Goal: Information Seeking & Learning: Find specific fact

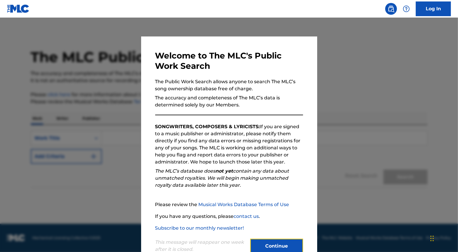
click at [275, 239] on button "Continue" at bounding box center [276, 245] width 53 height 15
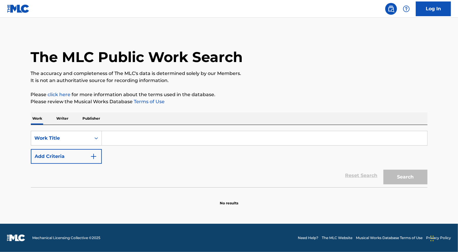
click at [61, 120] on p "Writer" at bounding box center [63, 118] width 16 height 12
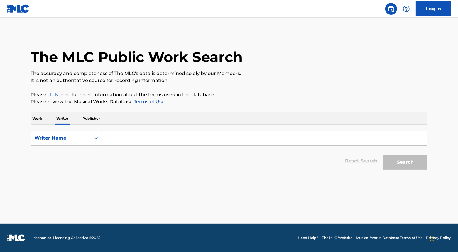
click at [111, 137] on input "Search Form" at bounding box center [265, 138] width 326 height 14
click at [40, 122] on p "Work" at bounding box center [38, 118] width 14 height 12
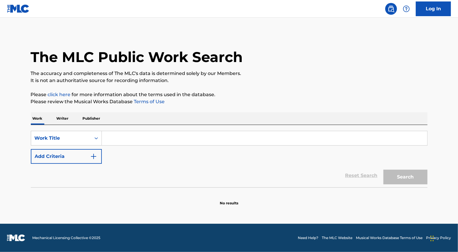
click at [114, 138] on input "Search Form" at bounding box center [265, 138] width 326 height 14
click at [60, 119] on p "Writer" at bounding box center [63, 118] width 16 height 12
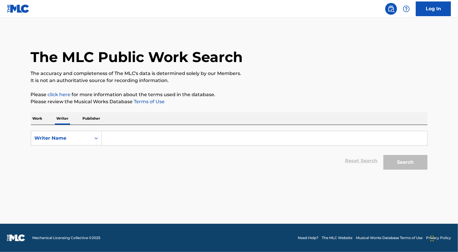
click at [110, 137] on input "Search Form" at bounding box center [265, 138] width 326 height 14
type input "[PERSON_NAME]"
click at [405, 161] on button "Search" at bounding box center [406, 162] width 44 height 15
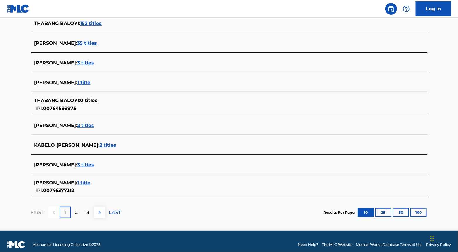
scroll to position [195, 0]
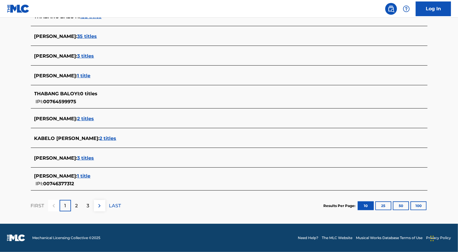
click at [94, 117] on span "2 titles" at bounding box center [86, 119] width 17 height 6
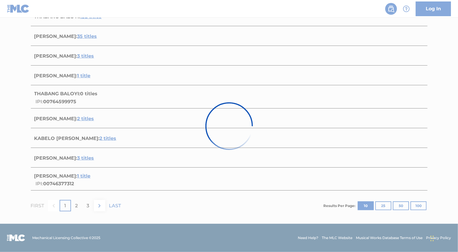
scroll to position [96, 0]
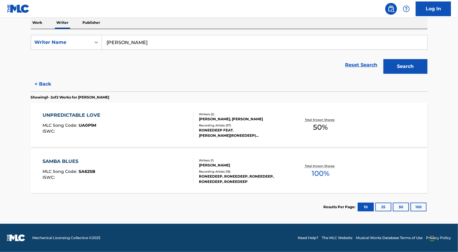
click at [229, 119] on div "RODNEY MATIMBA BALOYI, AMOGELANG MOSES RAMONETHA" at bounding box center [243, 118] width 89 height 5
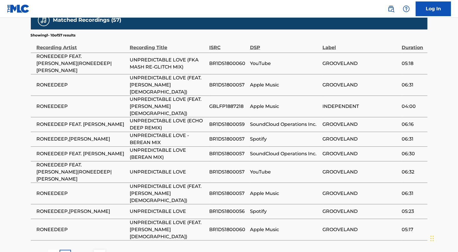
scroll to position [420, 0]
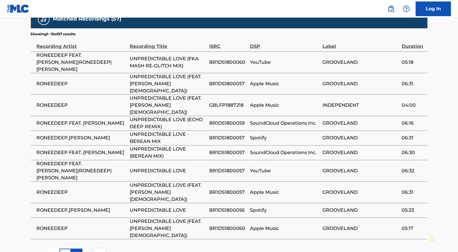
click at [78, 248] on div "2" at bounding box center [76, 253] width 11 height 11
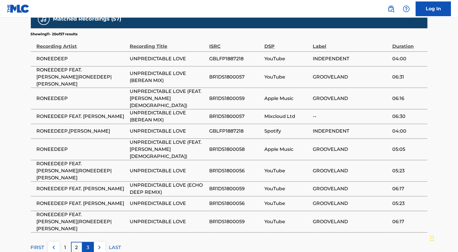
click at [83, 242] on div "3" at bounding box center [88, 247] width 11 height 11
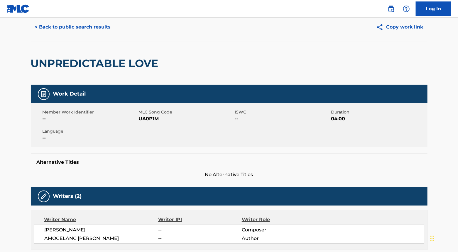
scroll to position [0, 0]
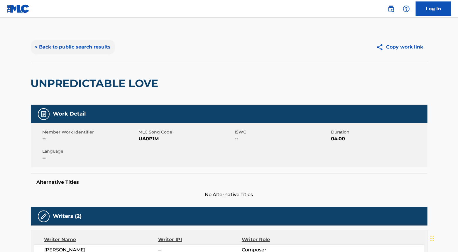
click at [49, 47] on button "< Back to public search results" at bounding box center [73, 47] width 84 height 15
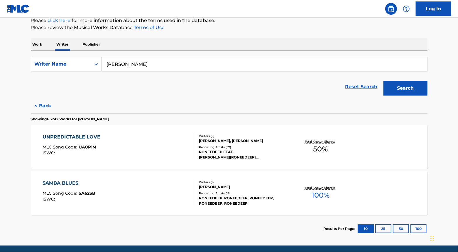
scroll to position [96, 0]
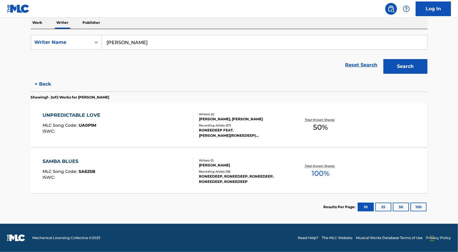
click at [216, 164] on div "[PERSON_NAME]" at bounding box center [243, 164] width 89 height 5
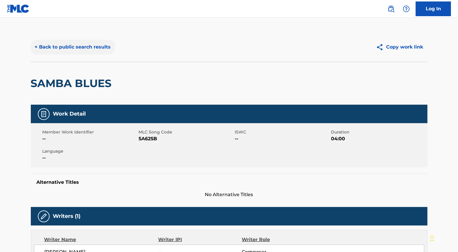
click at [73, 45] on button "< Back to public search results" at bounding box center [73, 47] width 84 height 15
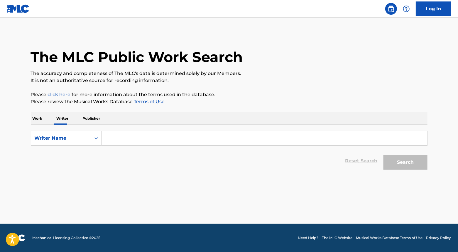
click at [120, 136] on input "Search Form" at bounding box center [265, 138] width 326 height 14
type input "[PERSON_NAME]"
click at [410, 148] on form "SearchWithCriteriade0e4d16-ccd0-4ab3-997f-350768a75faf Writer Name Rodney Baloy…" at bounding box center [229, 152] width 397 height 42
click at [407, 155] on button "Search" at bounding box center [406, 162] width 44 height 15
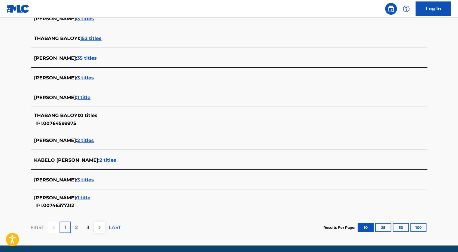
scroll to position [195, 0]
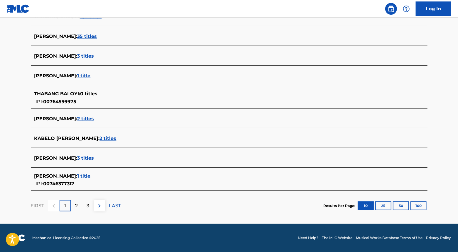
click at [94, 156] on span "3 titles" at bounding box center [86, 158] width 17 height 6
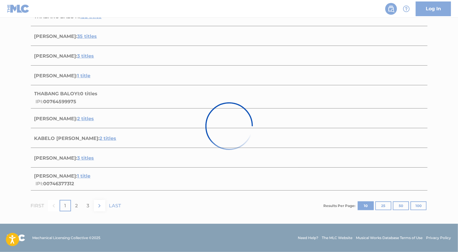
scroll to position [142, 0]
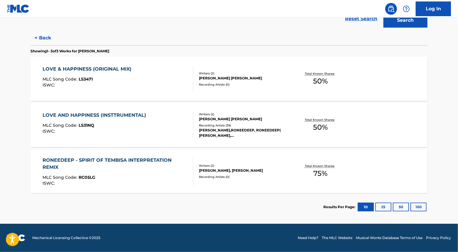
click at [109, 70] on div "LOVE & HAPPINESS (ORIGINAL MIX)" at bounding box center [89, 68] width 92 height 7
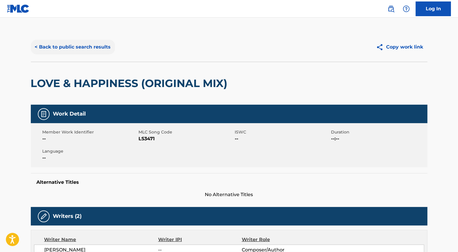
click at [50, 46] on button "< Back to public search results" at bounding box center [73, 47] width 84 height 15
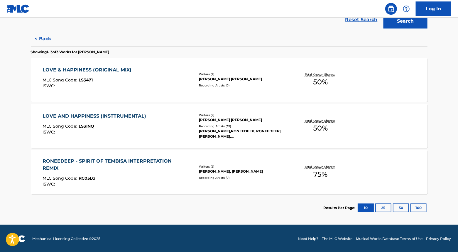
scroll to position [142, 0]
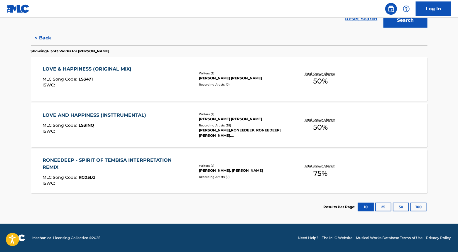
click at [213, 116] on div "MATIMBA RODNEY BALOYI, MARGARITA SOTIROVSKA" at bounding box center [243, 118] width 89 height 5
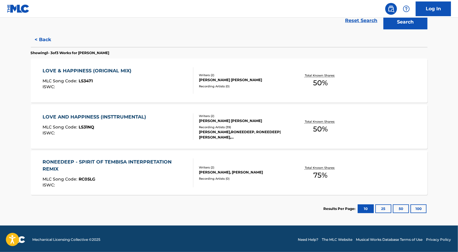
scroll to position [142, 0]
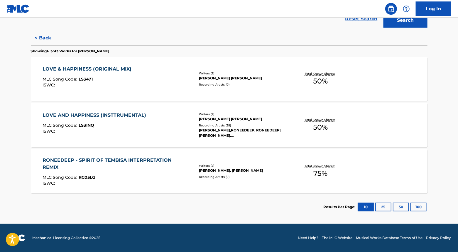
click at [119, 161] on div "RONEEDEEP - SPIRIT OF TEMBISA INTERPRETATION REMIX" at bounding box center [116, 163] width 146 height 14
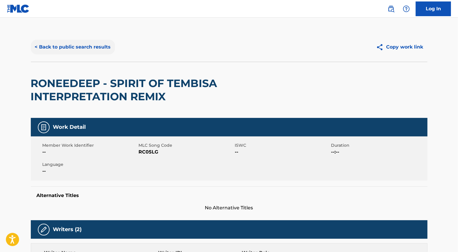
click at [74, 49] on button "< Back to public search results" at bounding box center [73, 47] width 84 height 15
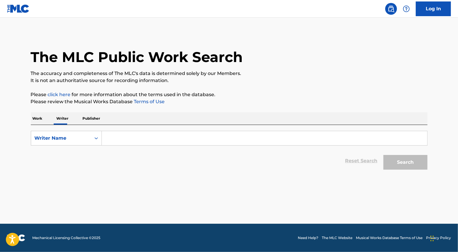
click at [112, 147] on form "SearchWithCriteria635d077f-f8d5-47f2-a0a6-1759da8c1640 Writer Name Reset Search…" at bounding box center [229, 152] width 397 height 42
click at [115, 139] on input "Search Form" at bounding box center [265, 138] width 326 height 14
type input "[PERSON_NAME]"
click at [409, 160] on button "Search" at bounding box center [406, 162] width 44 height 15
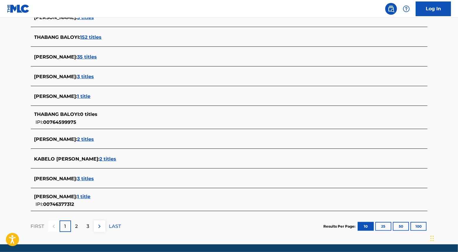
scroll to position [180, 0]
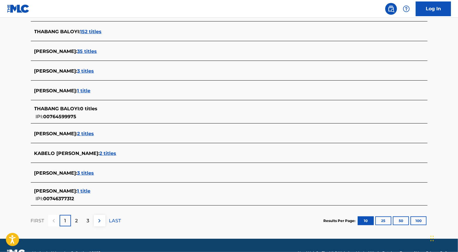
click at [91, 189] on span "1 title" at bounding box center [84, 191] width 13 height 6
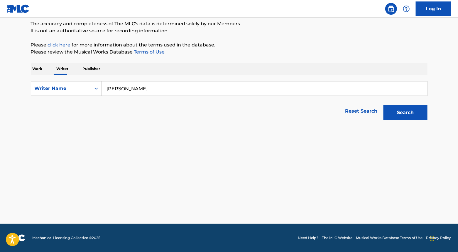
scroll to position [50, 0]
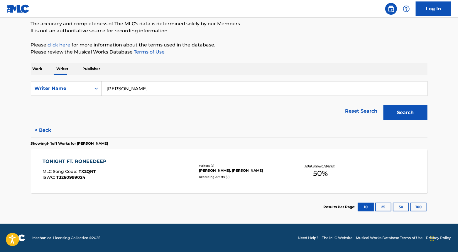
click at [91, 161] on div "TONIGHT FT. RONEEDEEP" at bounding box center [76, 161] width 67 height 7
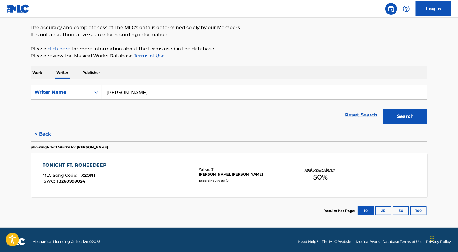
scroll to position [50, 0]
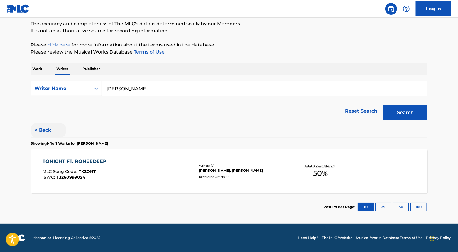
click at [44, 130] on button "< Back" at bounding box center [48, 130] width 35 height 15
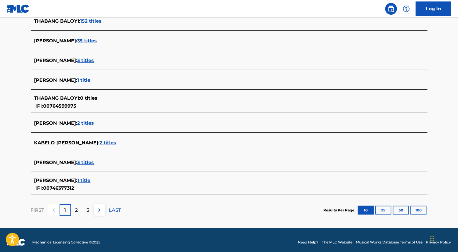
scroll to position [195, 0]
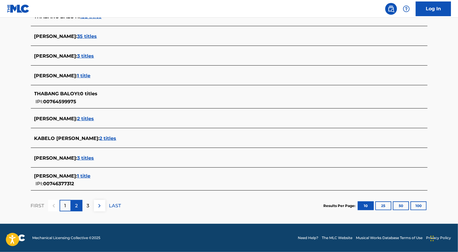
click at [76, 207] on p "2" at bounding box center [76, 205] width 3 height 7
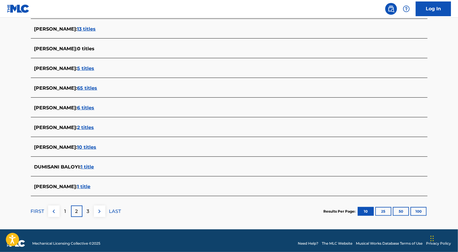
scroll to position [188, 0]
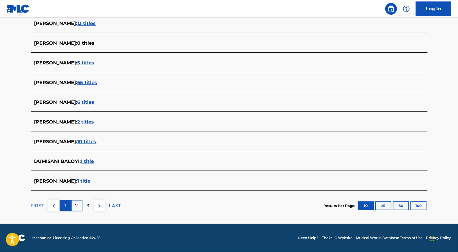
click at [67, 206] on div "1" at bounding box center [65, 205] width 11 height 11
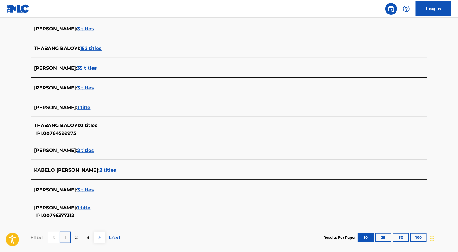
scroll to position [195, 0]
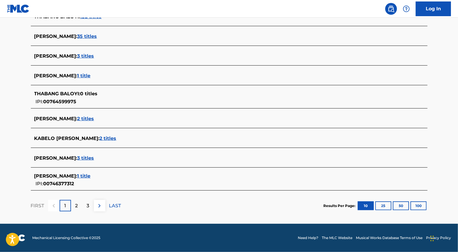
click at [91, 175] on span "1 title" at bounding box center [84, 176] width 13 height 6
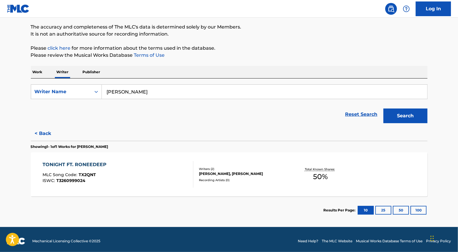
scroll to position [50, 0]
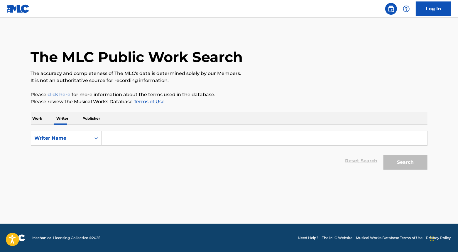
click at [112, 138] on input "Search Form" at bounding box center [265, 138] width 326 height 14
type input "[PERSON_NAME]"
click at [398, 161] on button "Search" at bounding box center [406, 162] width 44 height 15
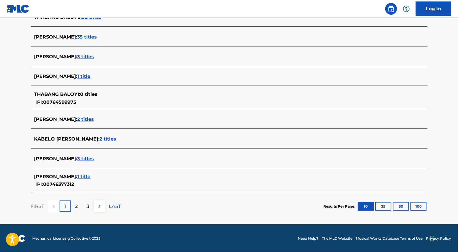
scroll to position [195, 0]
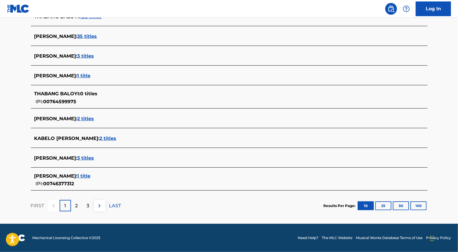
click at [94, 158] on span "3 titles" at bounding box center [86, 158] width 17 height 6
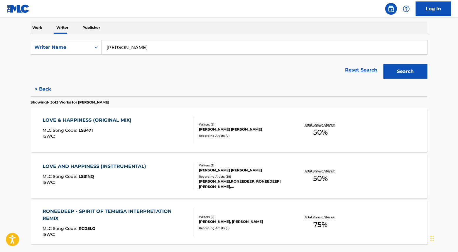
scroll to position [90, 0]
